Goal: Navigation & Orientation: Find specific page/section

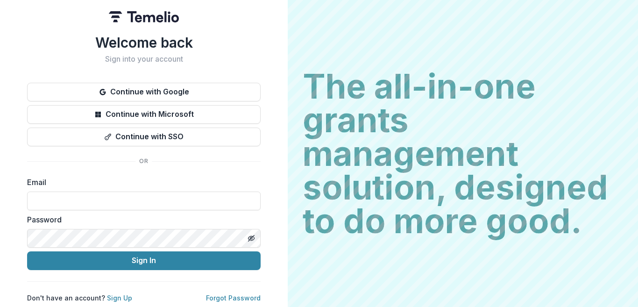
click at [196, 89] on button "Continue with Google" at bounding box center [143, 92] width 233 height 19
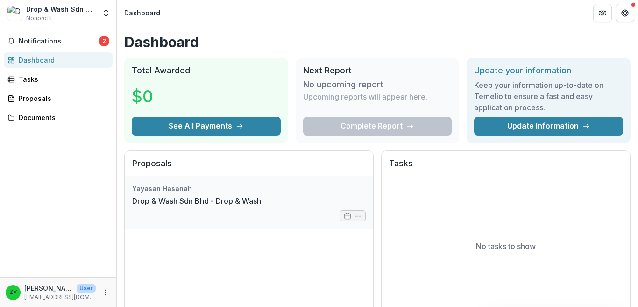
click at [252, 202] on link "Drop & Wash Sdn Bhd - Drop & Wash" at bounding box center [196, 200] width 129 height 11
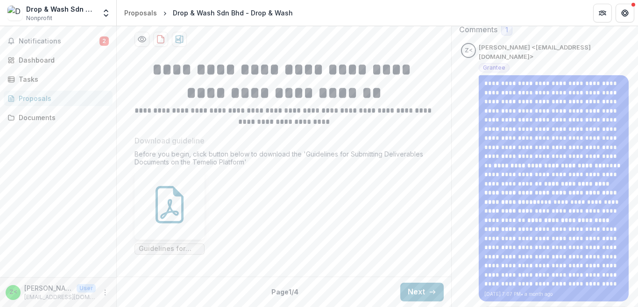
scroll to position [198, 0]
click at [417, 294] on button "Next" at bounding box center [421, 291] width 43 height 19
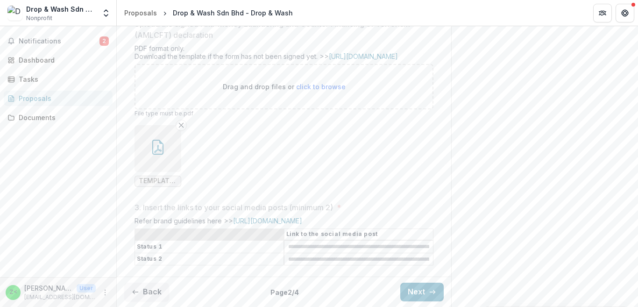
scroll to position [505, 0]
click at [421, 290] on button "Next" at bounding box center [421, 291] width 43 height 19
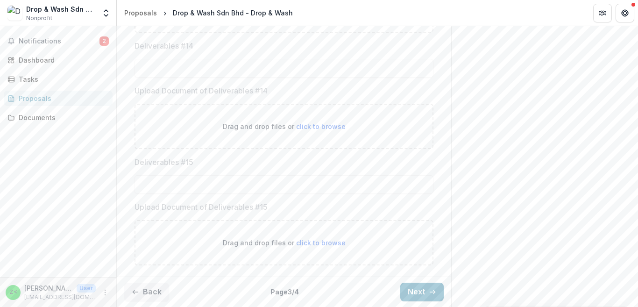
scroll to position [1881, 0]
click at [81, 39] on span "Notifications" at bounding box center [59, 41] width 81 height 8
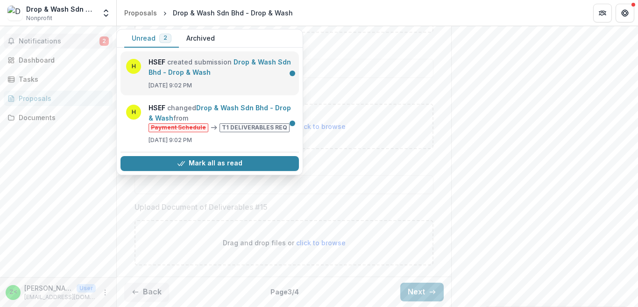
click at [249, 73] on link "Drop & Wash Sdn Bhd - Drop & Wash" at bounding box center [219, 67] width 142 height 18
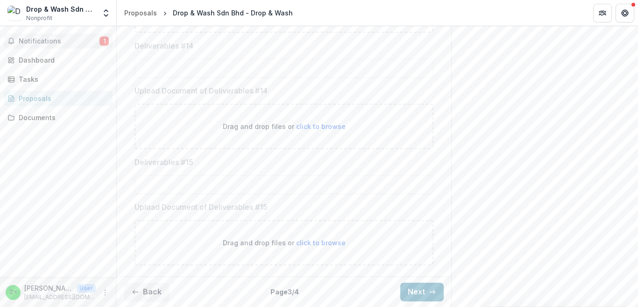
click at [56, 36] on button "Notifications 1" at bounding box center [58, 41] width 109 height 15
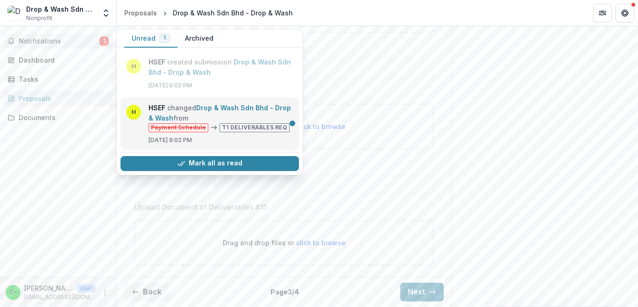
click at [234, 112] on link "Drop & Wash Sdn Bhd - Drop & Wash" at bounding box center [219, 113] width 142 height 18
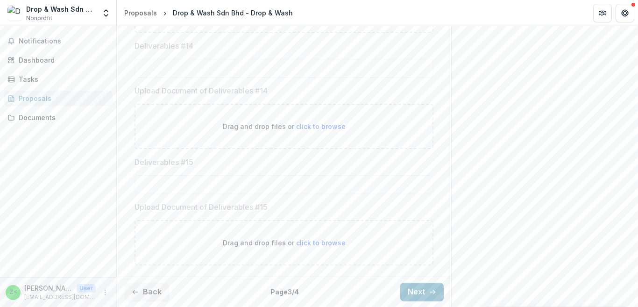
click at [67, 33] on div "Notifications Dashboard Tasks Proposals Documents" at bounding box center [58, 151] width 116 height 251
click at [69, 40] on span "Notifications" at bounding box center [64, 41] width 90 height 8
click at [59, 64] on div "Dashboard" at bounding box center [62, 60] width 86 height 10
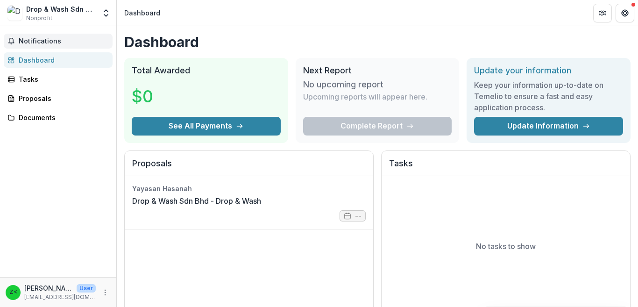
click at [62, 38] on span "Notifications" at bounding box center [64, 41] width 90 height 8
click at [91, 166] on div "Notifications Unread 0 Archived H HSEF created submission Drop & Wash Sdn Bhd -…" at bounding box center [58, 151] width 116 height 251
click at [54, 103] on div "Proposals" at bounding box center [62, 98] width 86 height 10
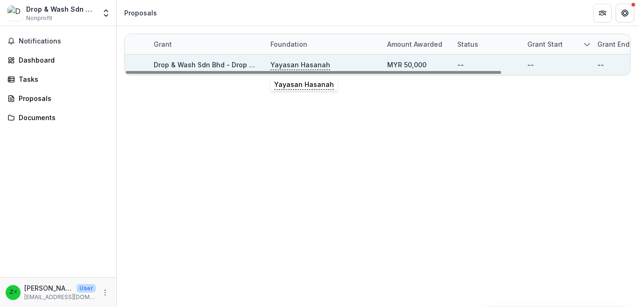
click at [293, 67] on p "Yayasan Hasanah" at bounding box center [300, 65] width 60 height 10
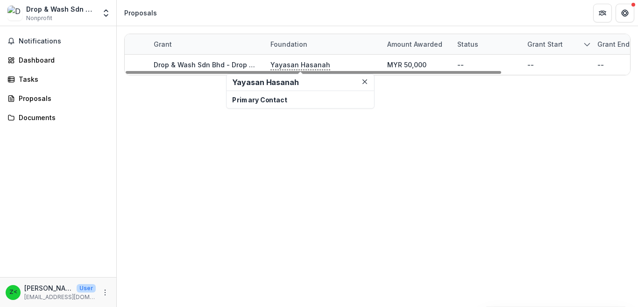
click at [252, 133] on div "Grant Foundation Amount awarded Status Grant start Grant end Due Date Report Du…" at bounding box center [377, 166] width 521 height 280
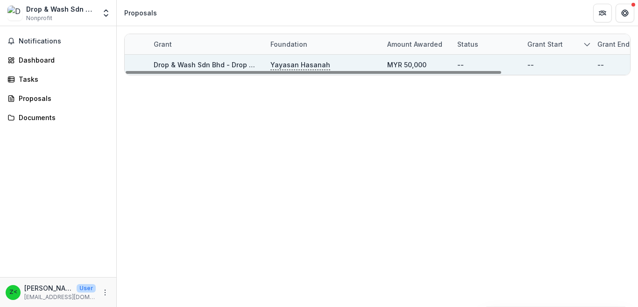
click at [218, 67] on link "Drop & Wash Sdn Bhd - Drop & Wash" at bounding box center [214, 65] width 120 height 8
